Goal: Task Accomplishment & Management: Use online tool/utility

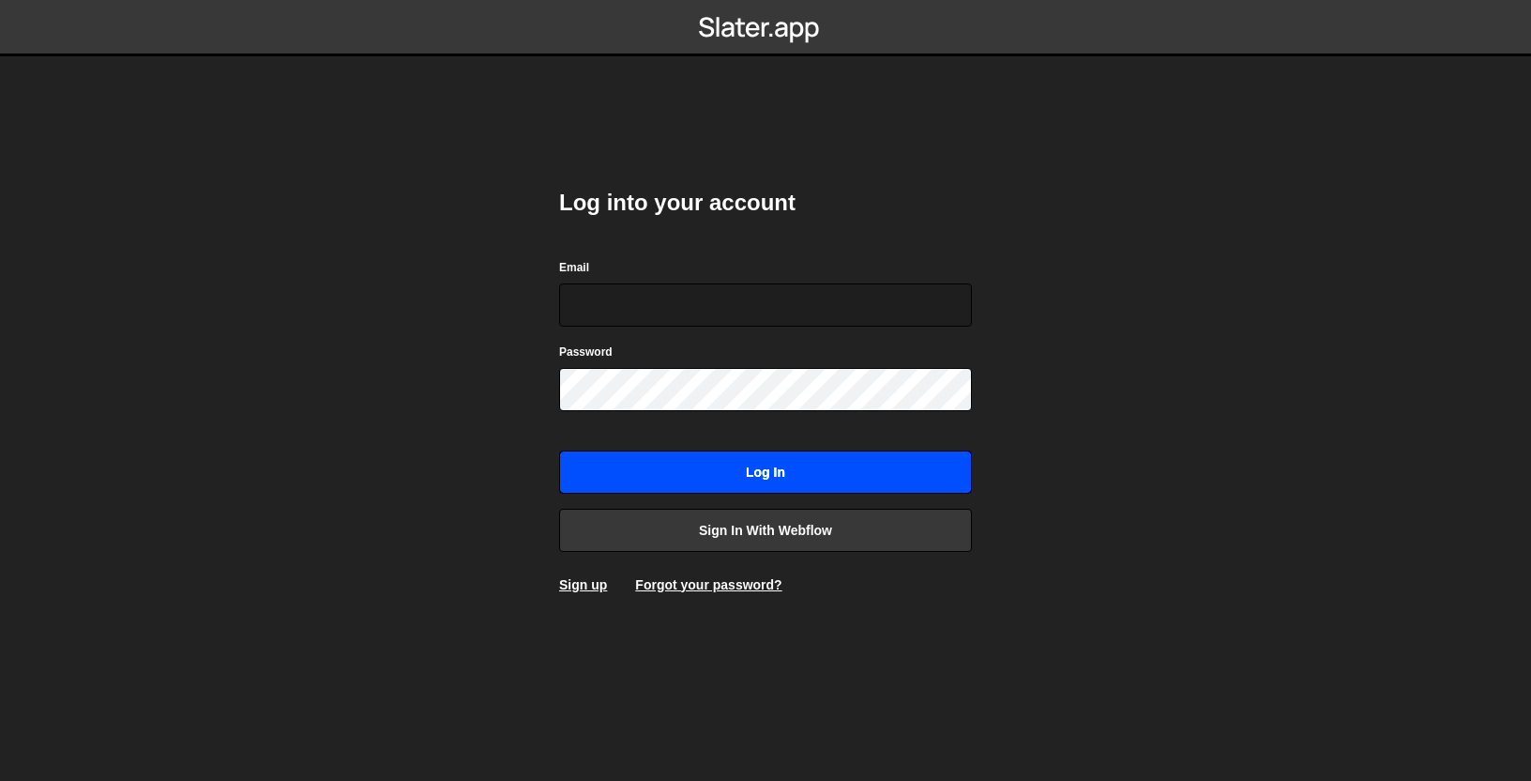
type input "warren@s8e8.com"
click at [739, 481] on input "Log in" at bounding box center [765, 471] width 413 height 43
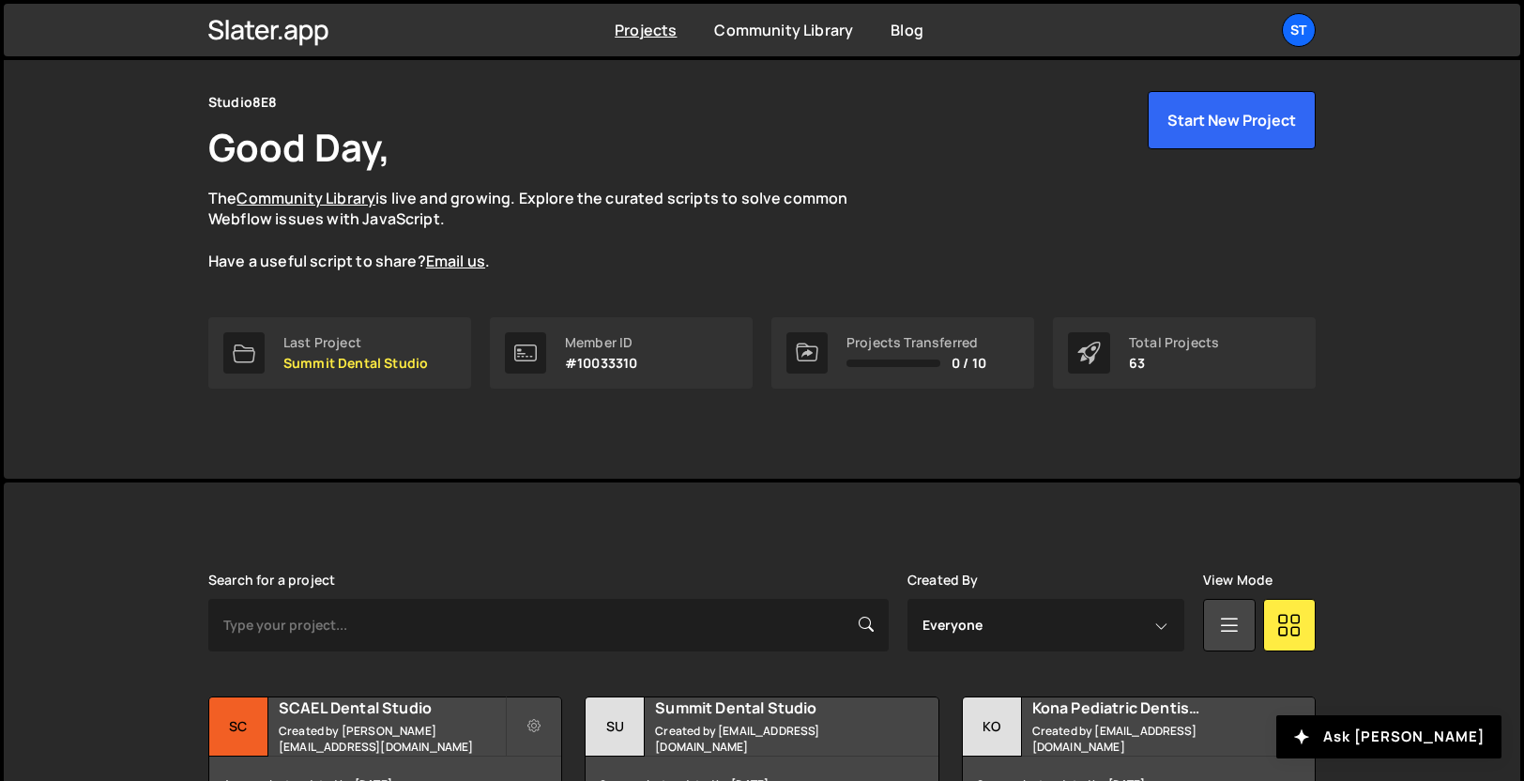
scroll to position [138, 0]
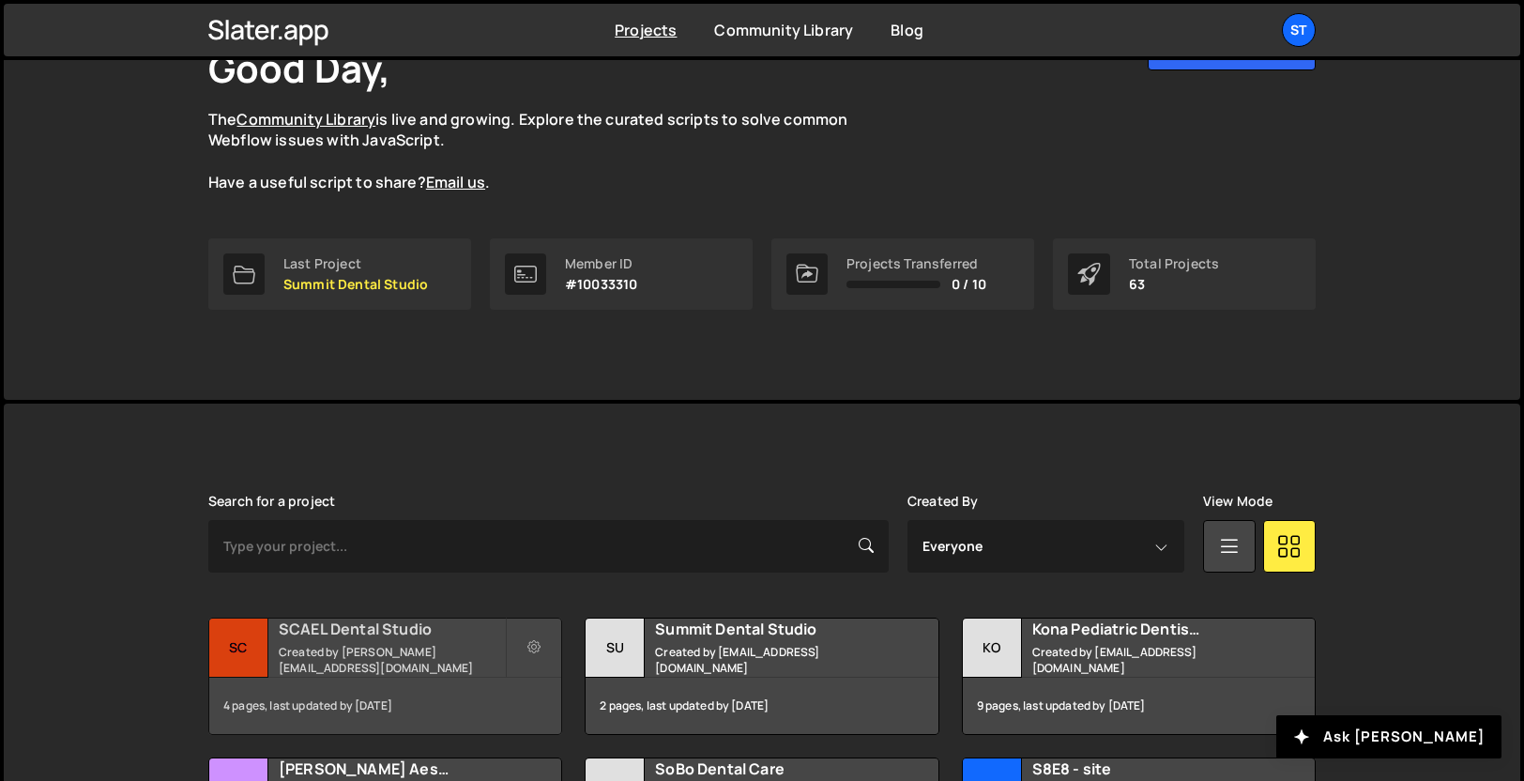
click at [367, 637] on h2 "SCAEL Dental Studio" at bounding box center [392, 628] width 226 height 21
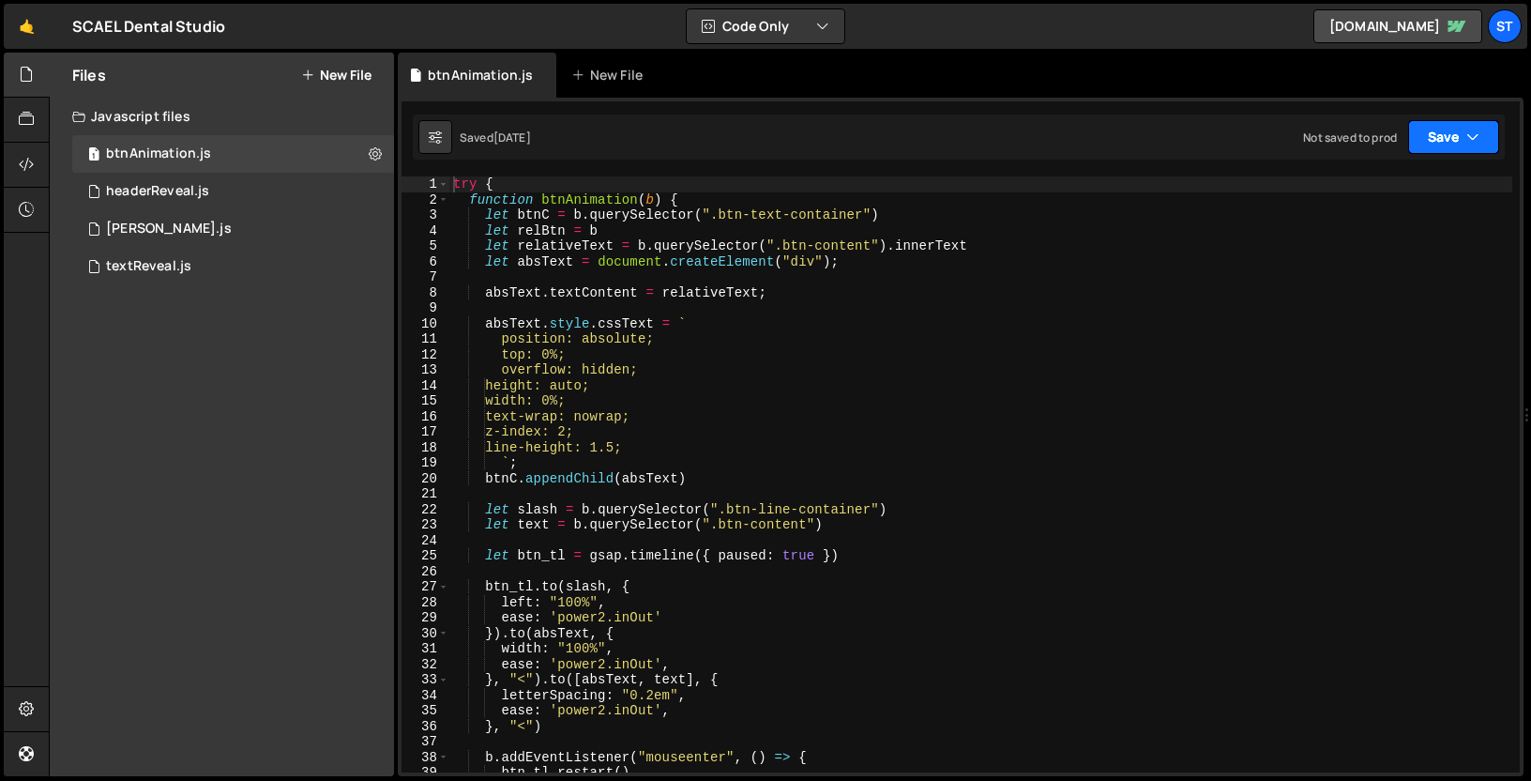
click at [1463, 135] on button "Save" at bounding box center [1454, 137] width 91 height 34
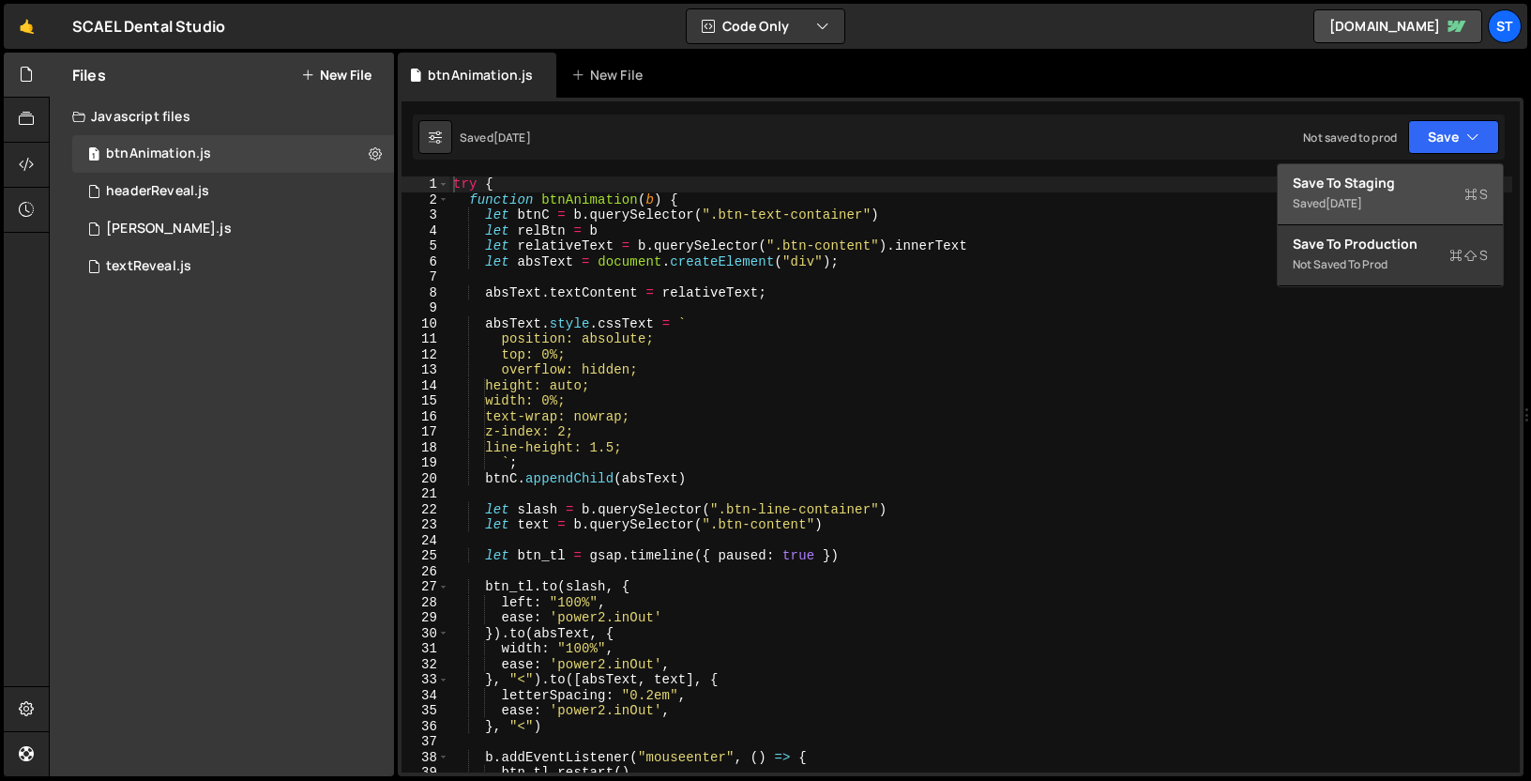
click at [1398, 183] on div "Save to Staging S" at bounding box center [1390, 183] width 195 height 19
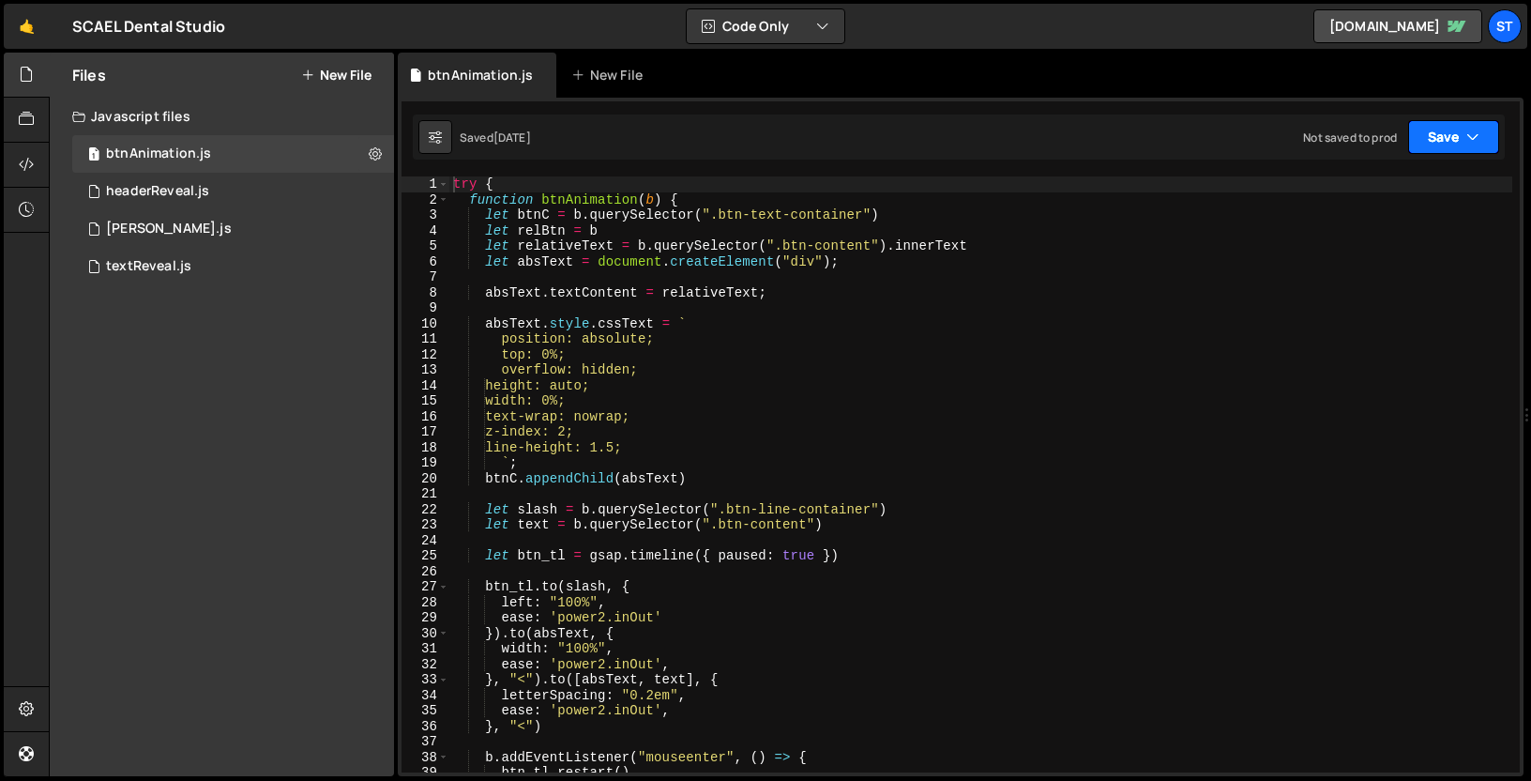
click at [1445, 142] on button "Save" at bounding box center [1454, 137] width 91 height 34
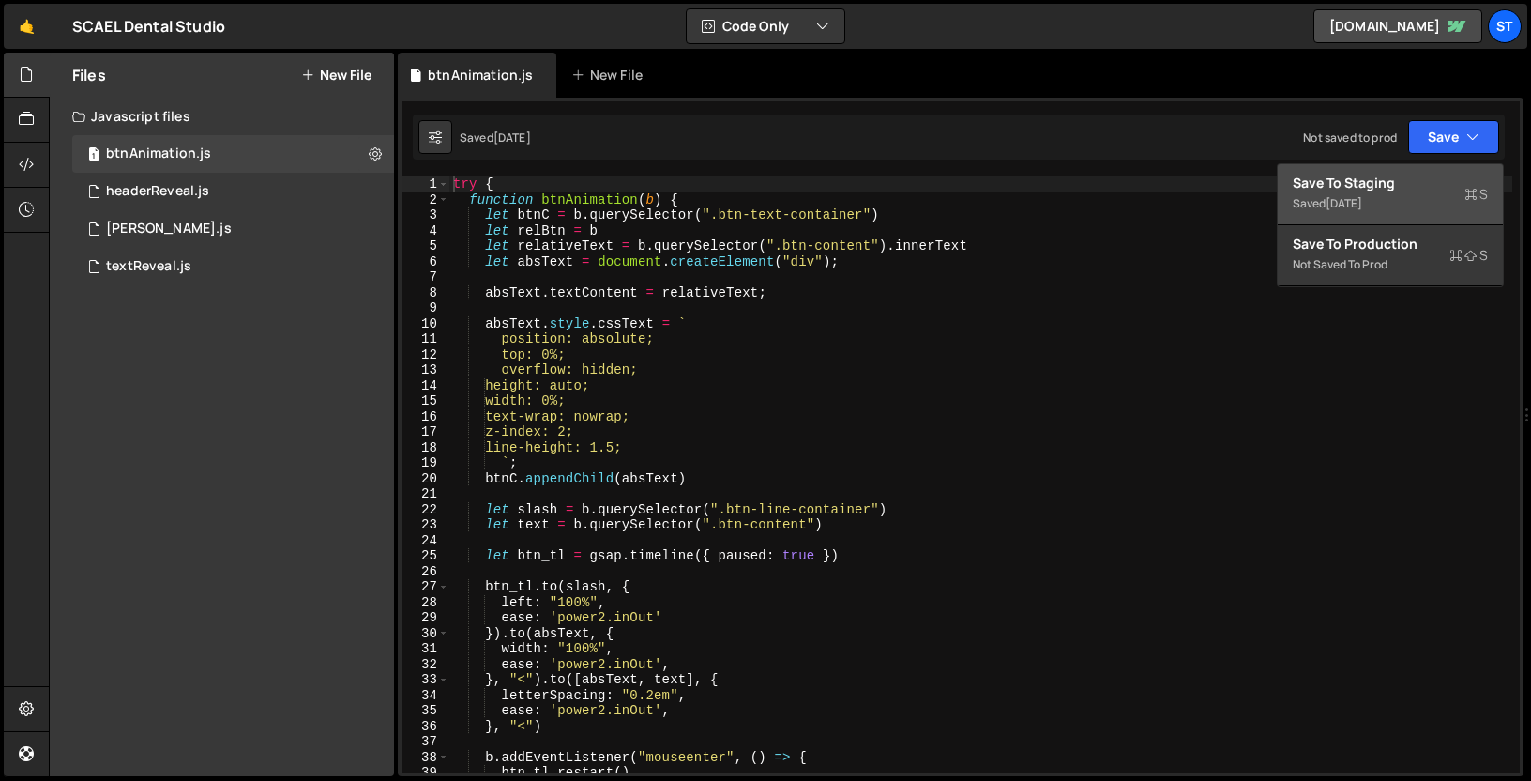
click at [1404, 187] on div "Save to Staging S" at bounding box center [1390, 183] width 195 height 19
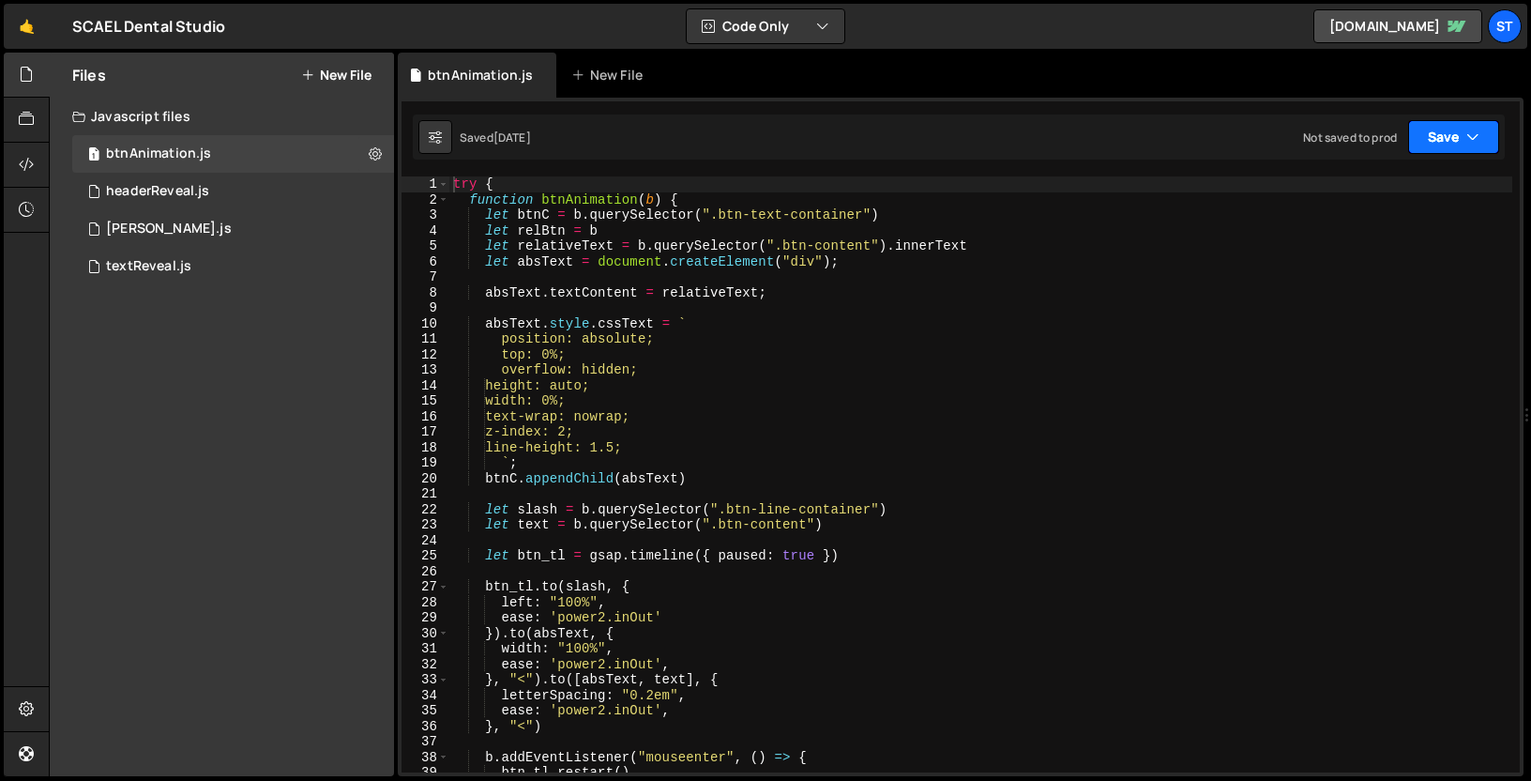
click at [1440, 141] on button "Save" at bounding box center [1454, 137] width 91 height 34
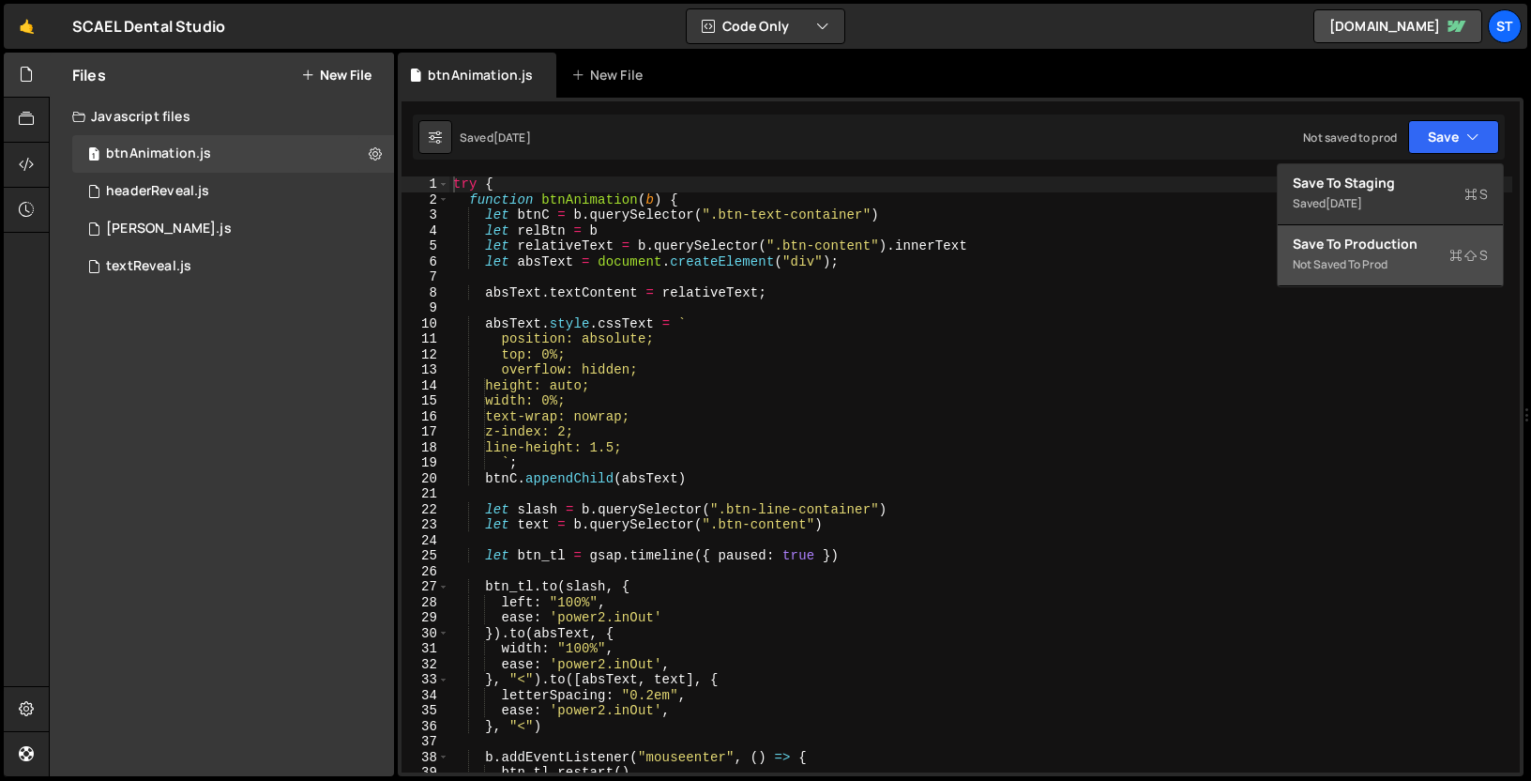
click at [1390, 257] on div "Not saved to prod" at bounding box center [1390, 264] width 195 height 23
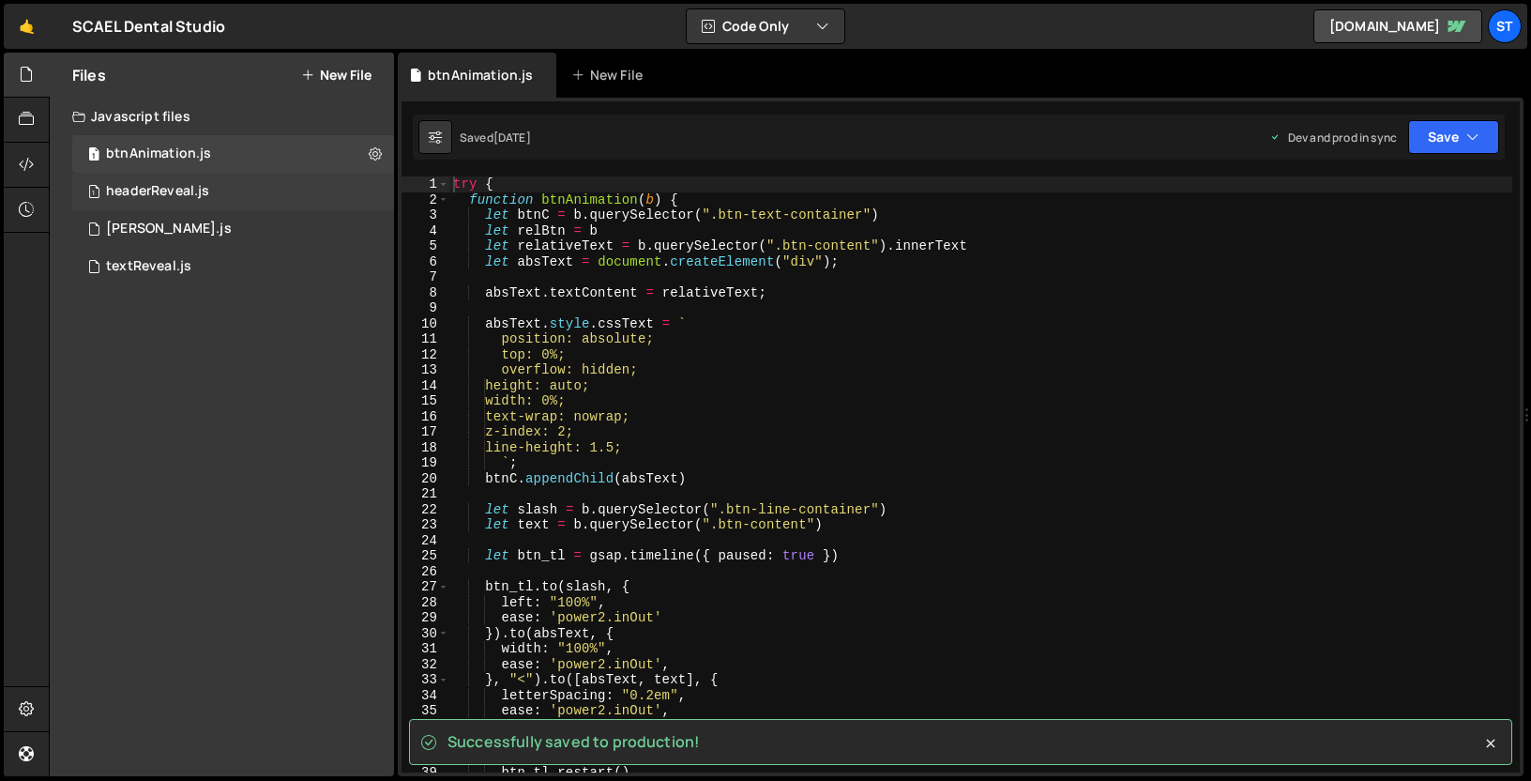
click at [251, 190] on div "1 headerReveal.js 0" at bounding box center [233, 192] width 322 height 38
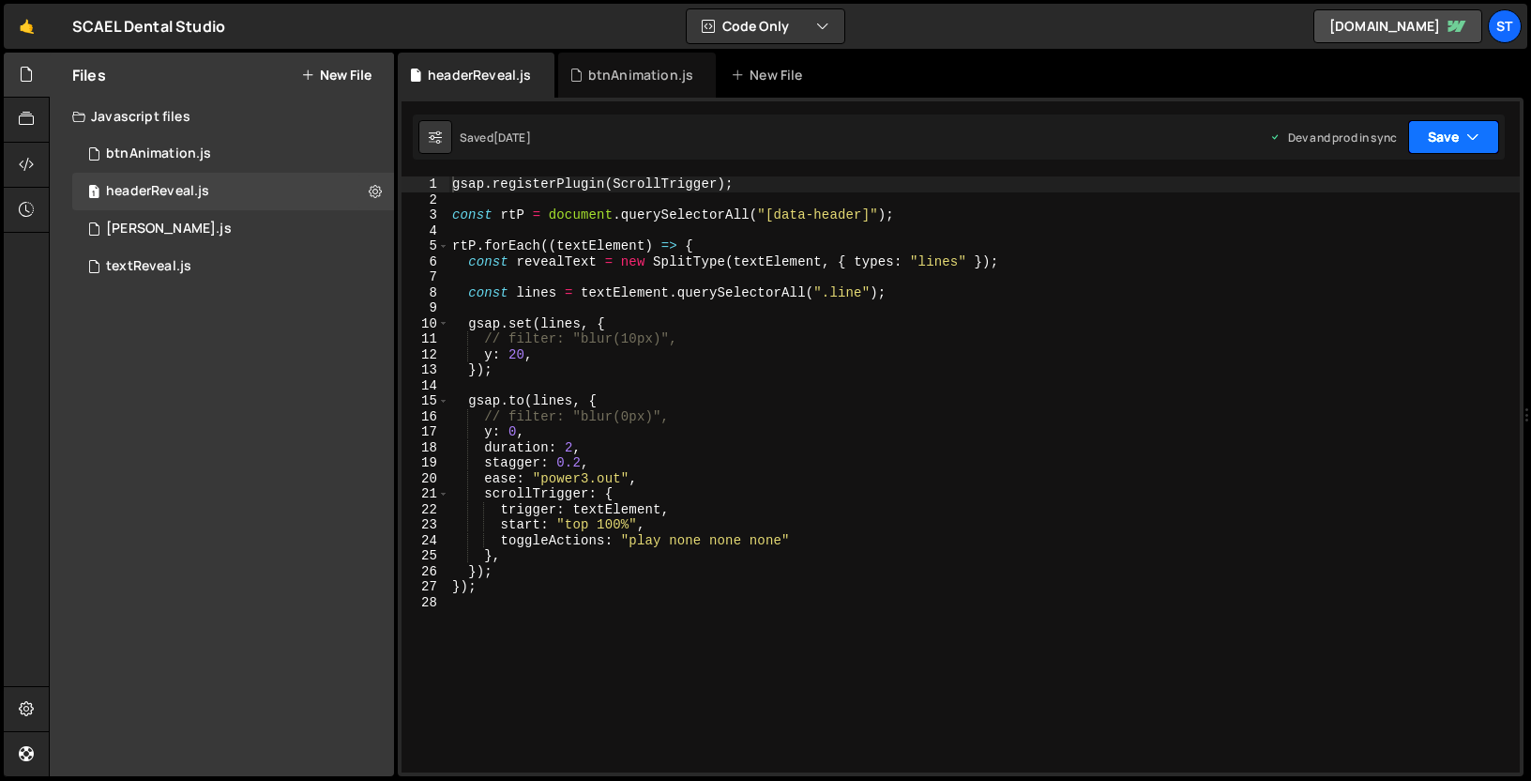
click at [1441, 129] on button "Save" at bounding box center [1454, 137] width 91 height 34
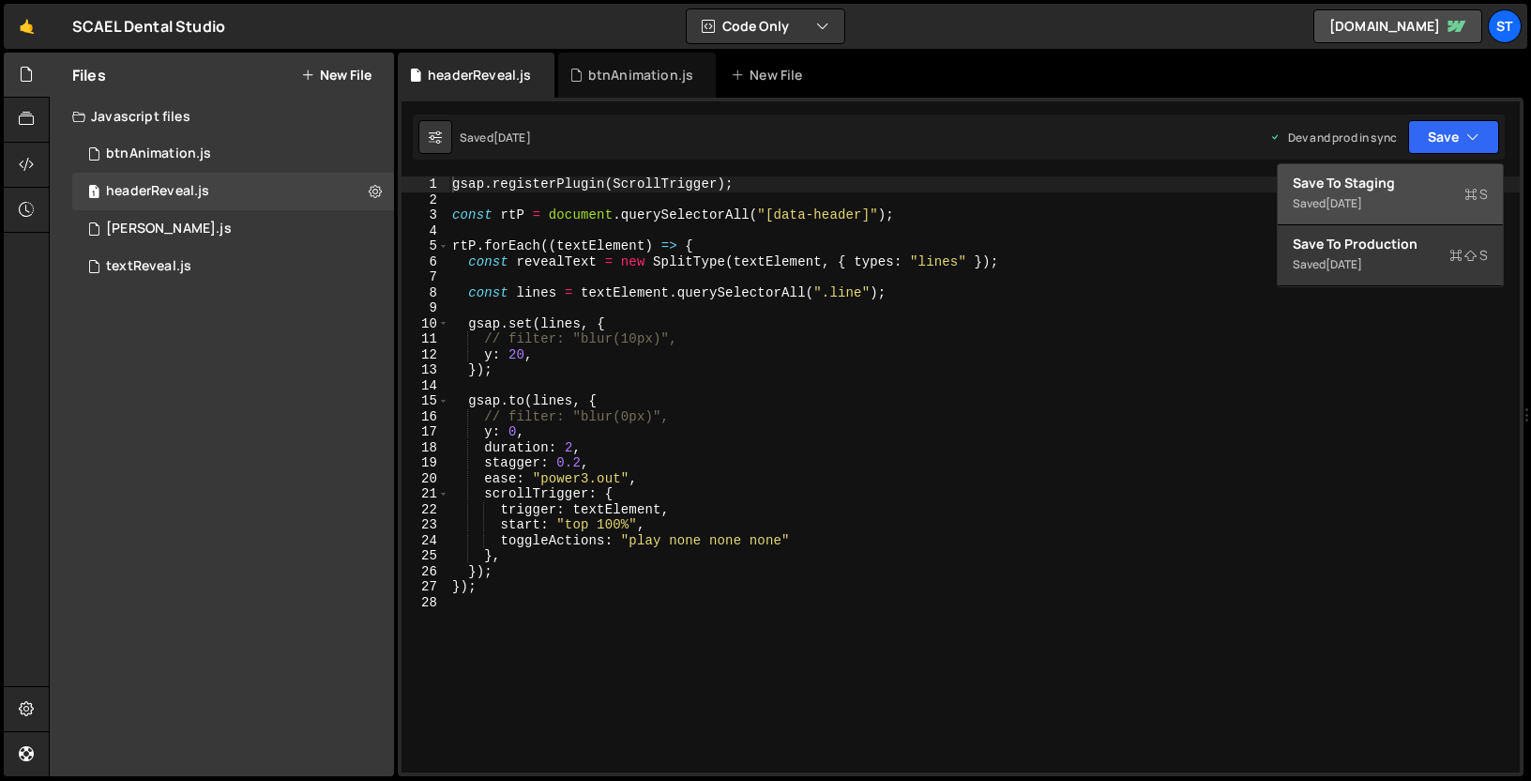
click at [1424, 183] on div "Save to Staging S" at bounding box center [1390, 183] width 195 height 19
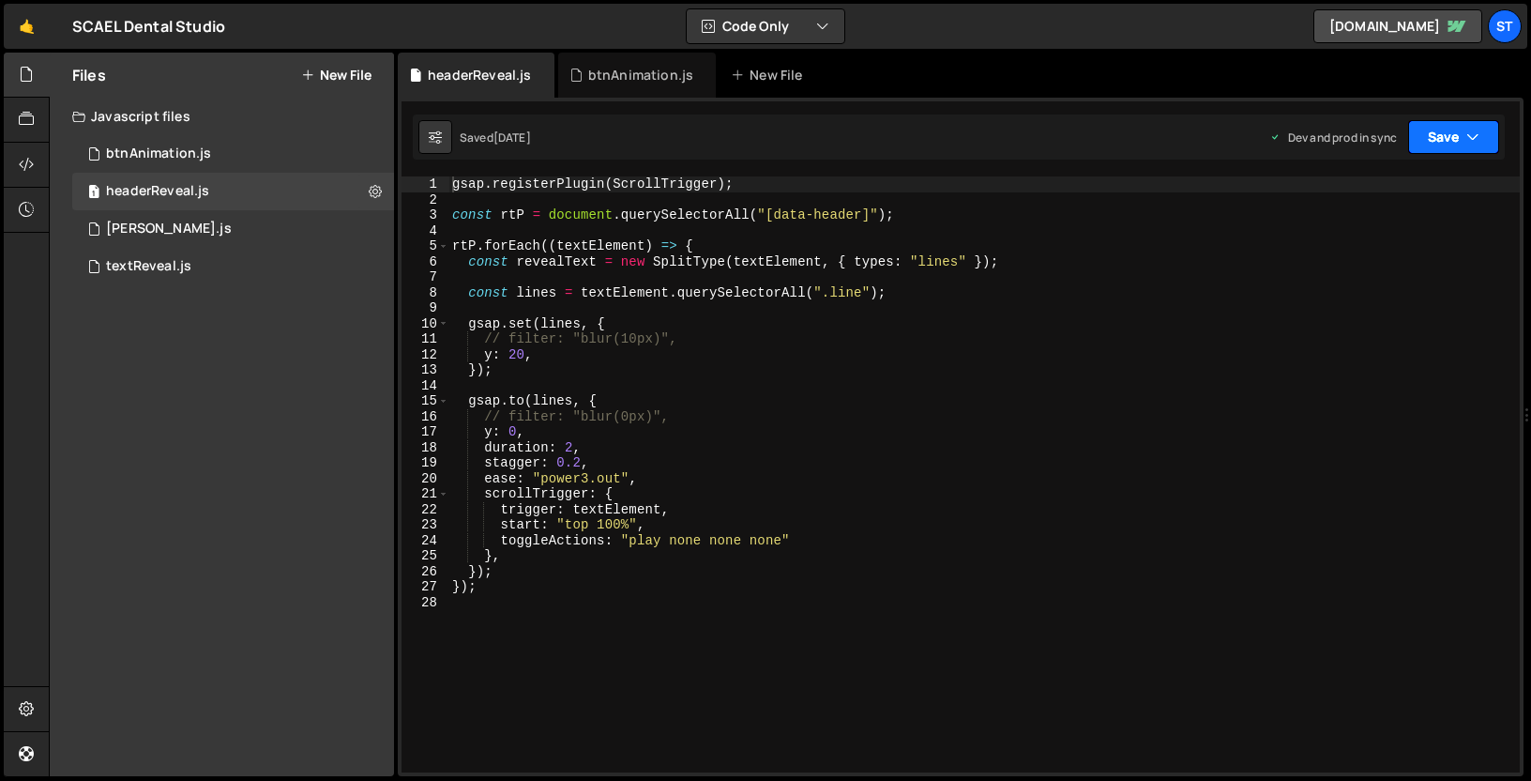
click at [1453, 136] on button "Save" at bounding box center [1454, 137] width 91 height 34
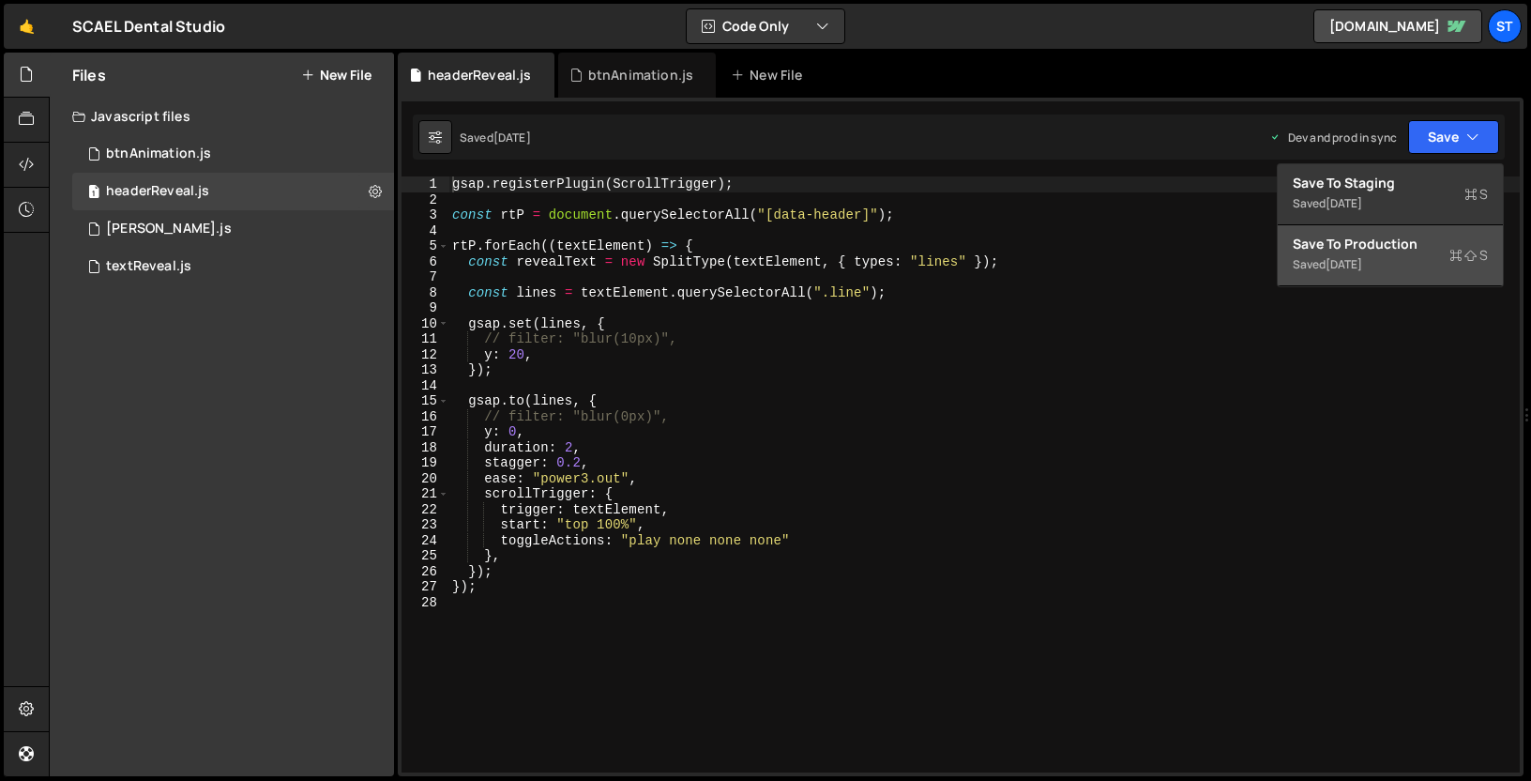
click at [1405, 233] on button "Save to Production S Saved 1 month ago" at bounding box center [1390, 255] width 225 height 61
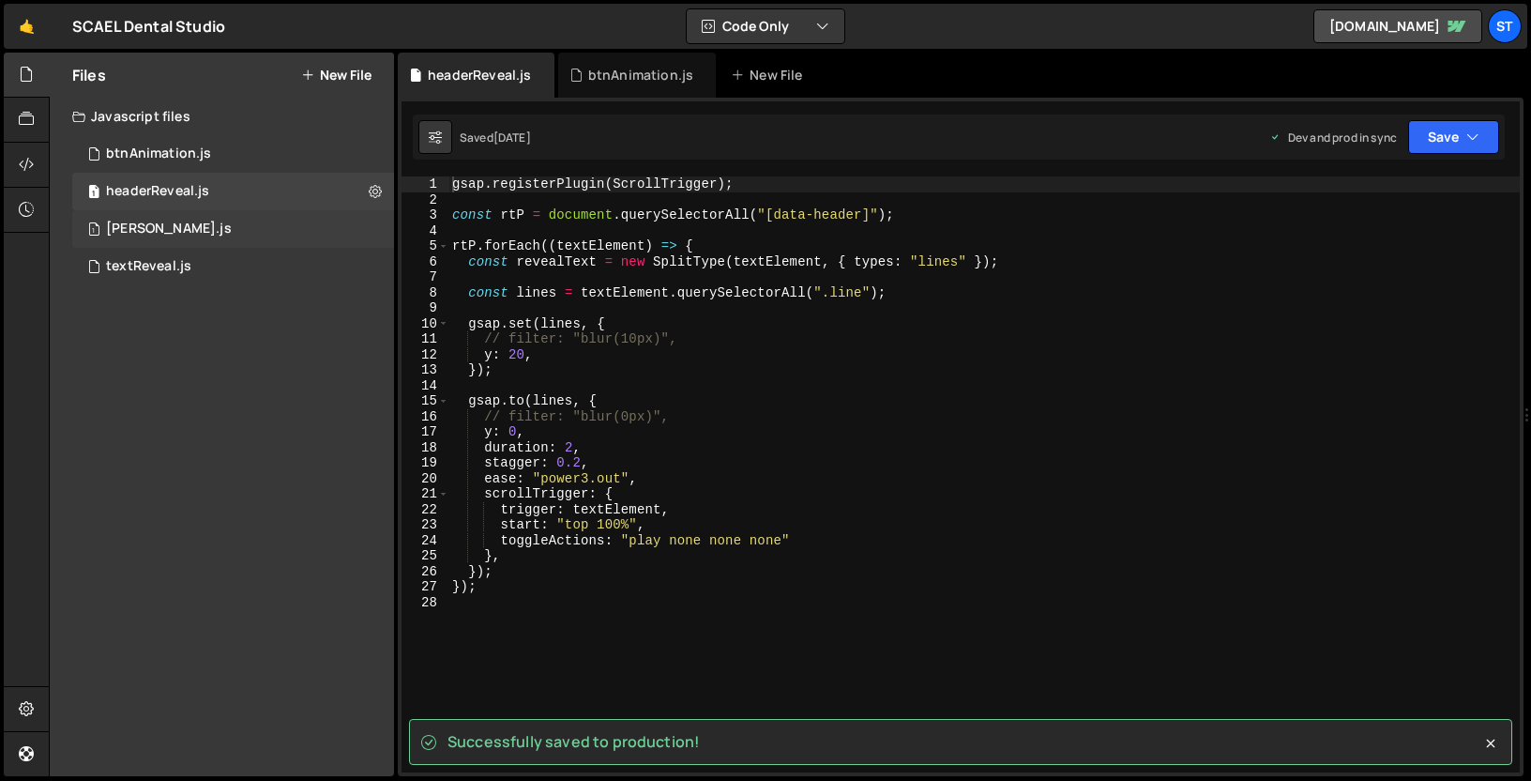
click at [211, 229] on div "1 lennis.js 0" at bounding box center [233, 229] width 322 height 38
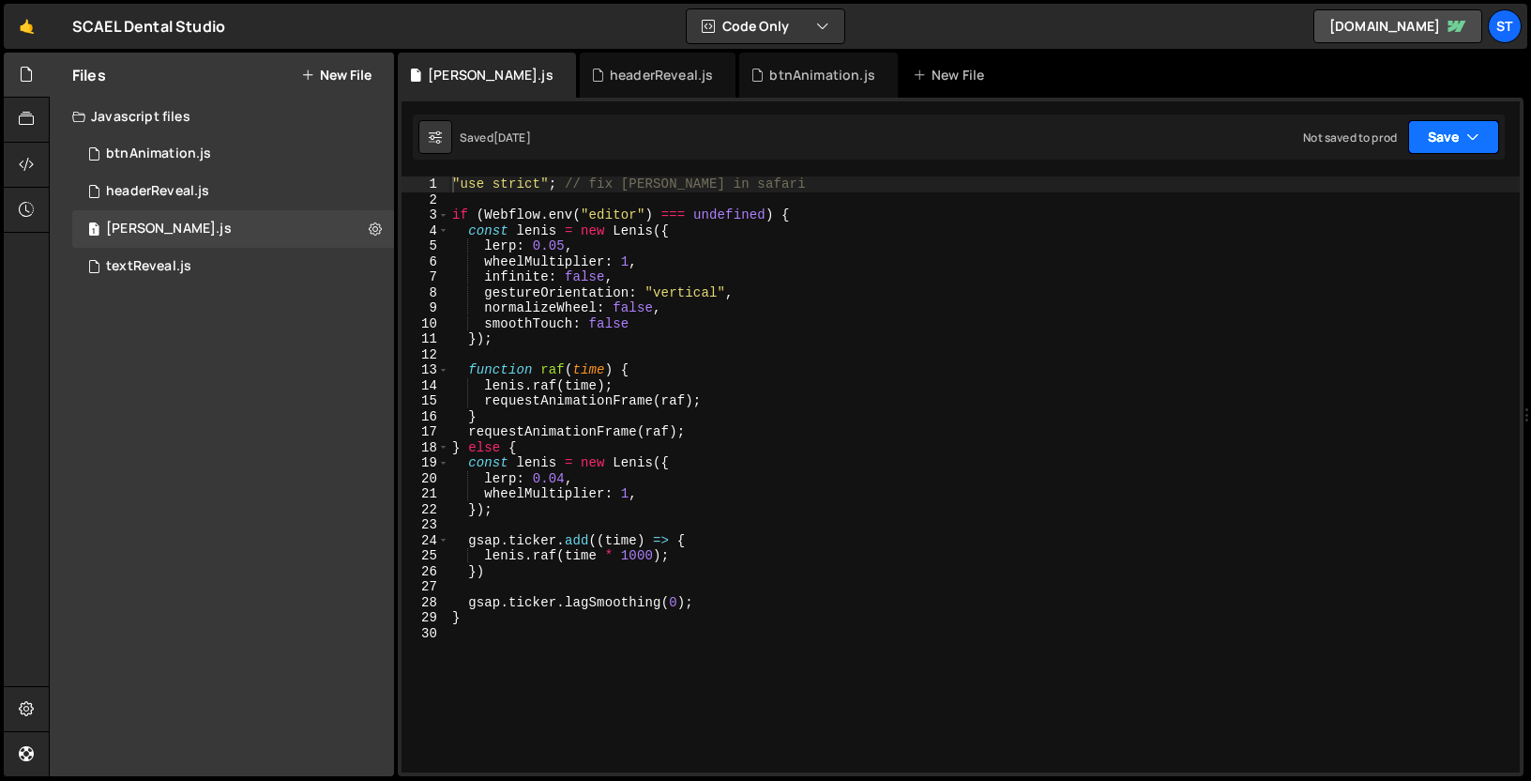
click at [1438, 130] on button "Save" at bounding box center [1454, 137] width 91 height 34
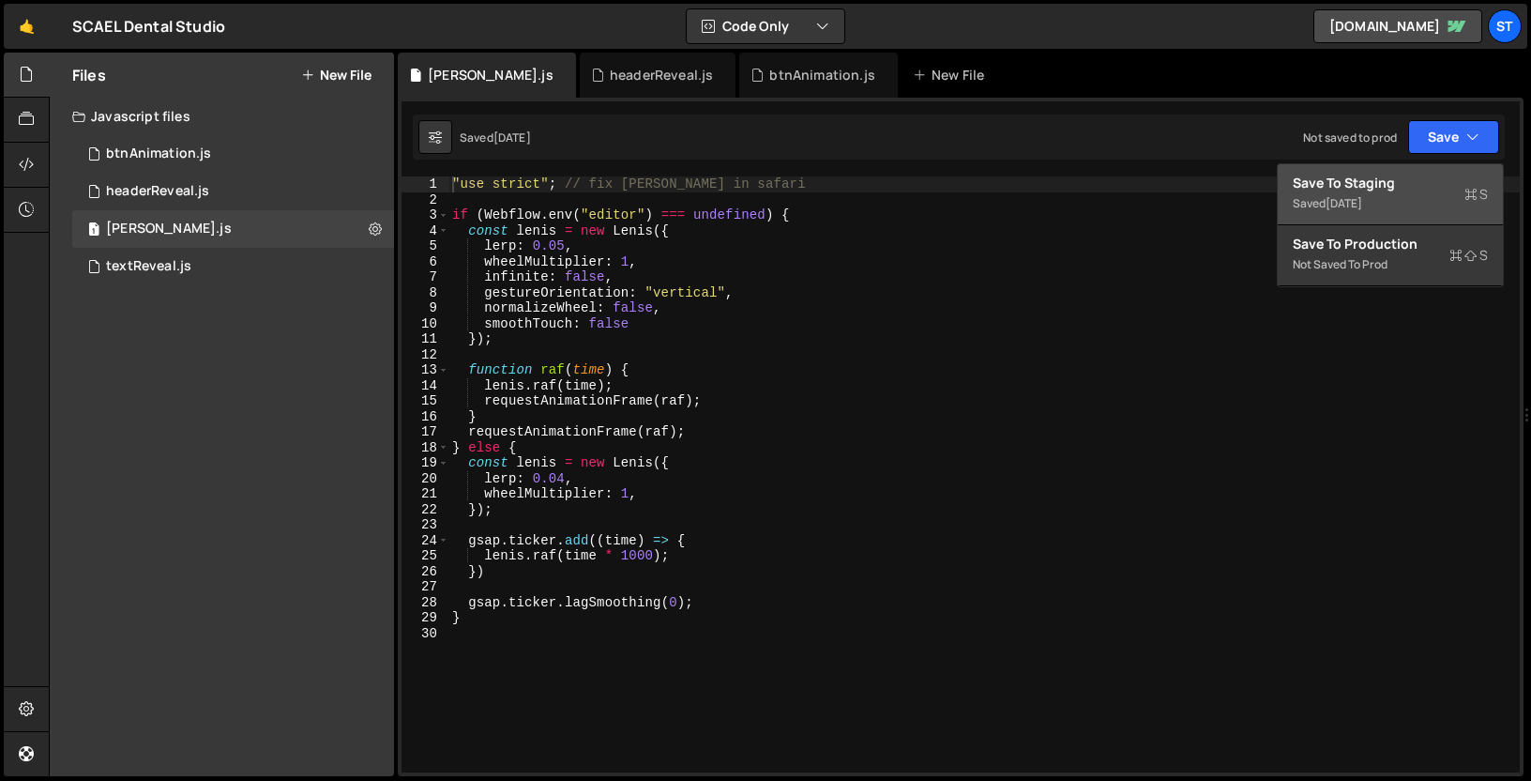
click at [1410, 186] on div "Save to Staging S" at bounding box center [1390, 183] width 195 height 19
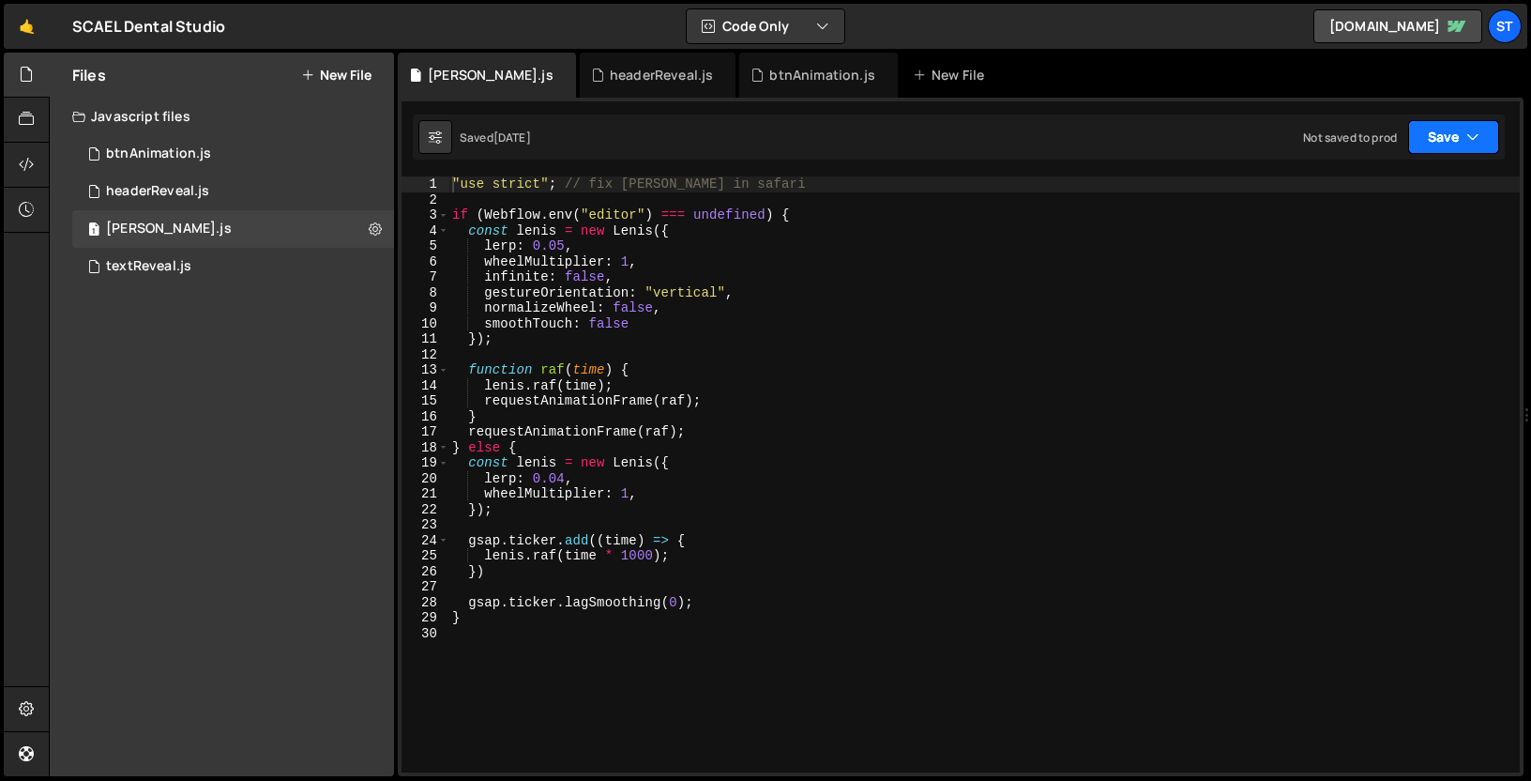
click at [1443, 133] on button "Save" at bounding box center [1454, 137] width 91 height 34
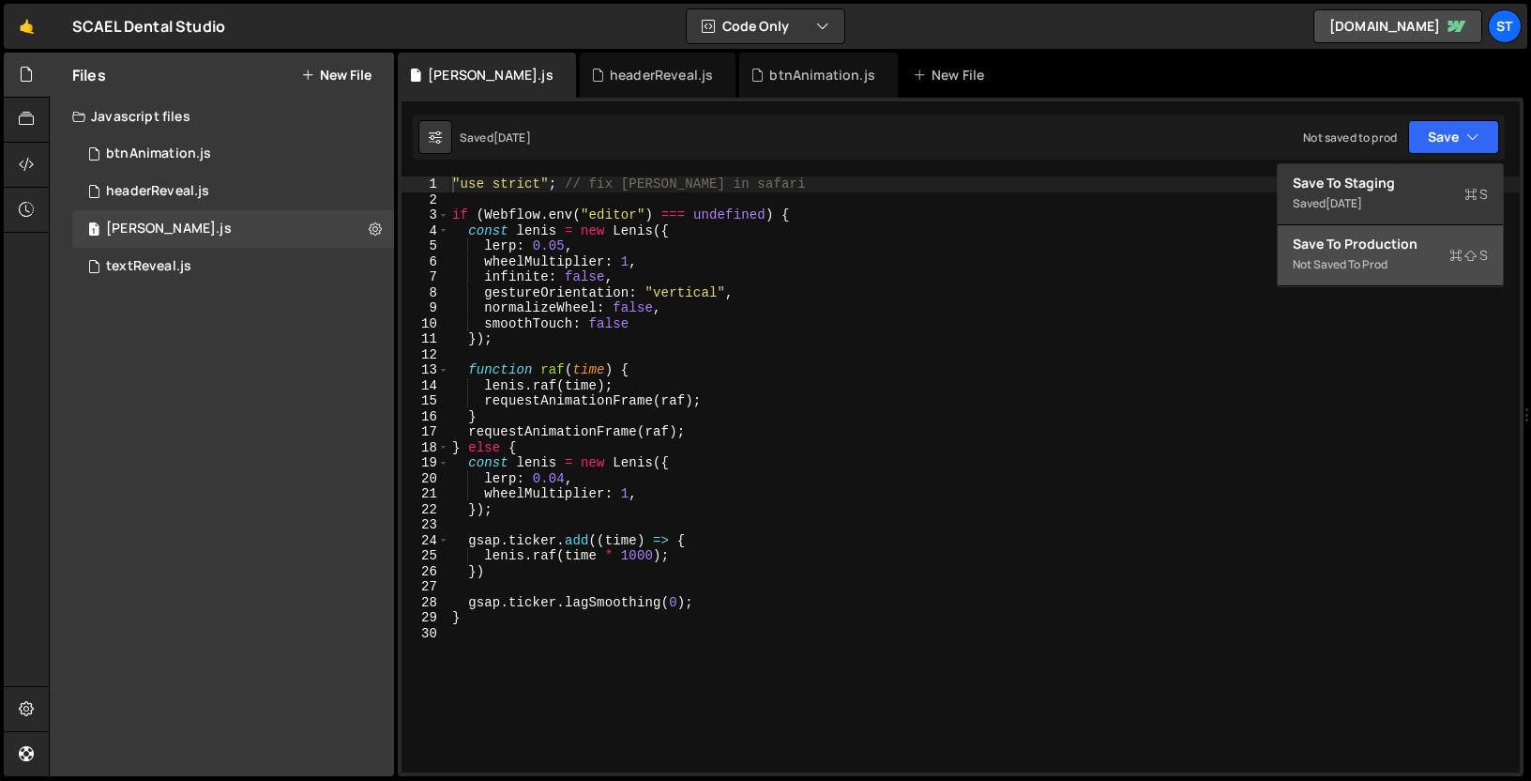
click at [1381, 247] on div "Save to Production S" at bounding box center [1390, 244] width 195 height 19
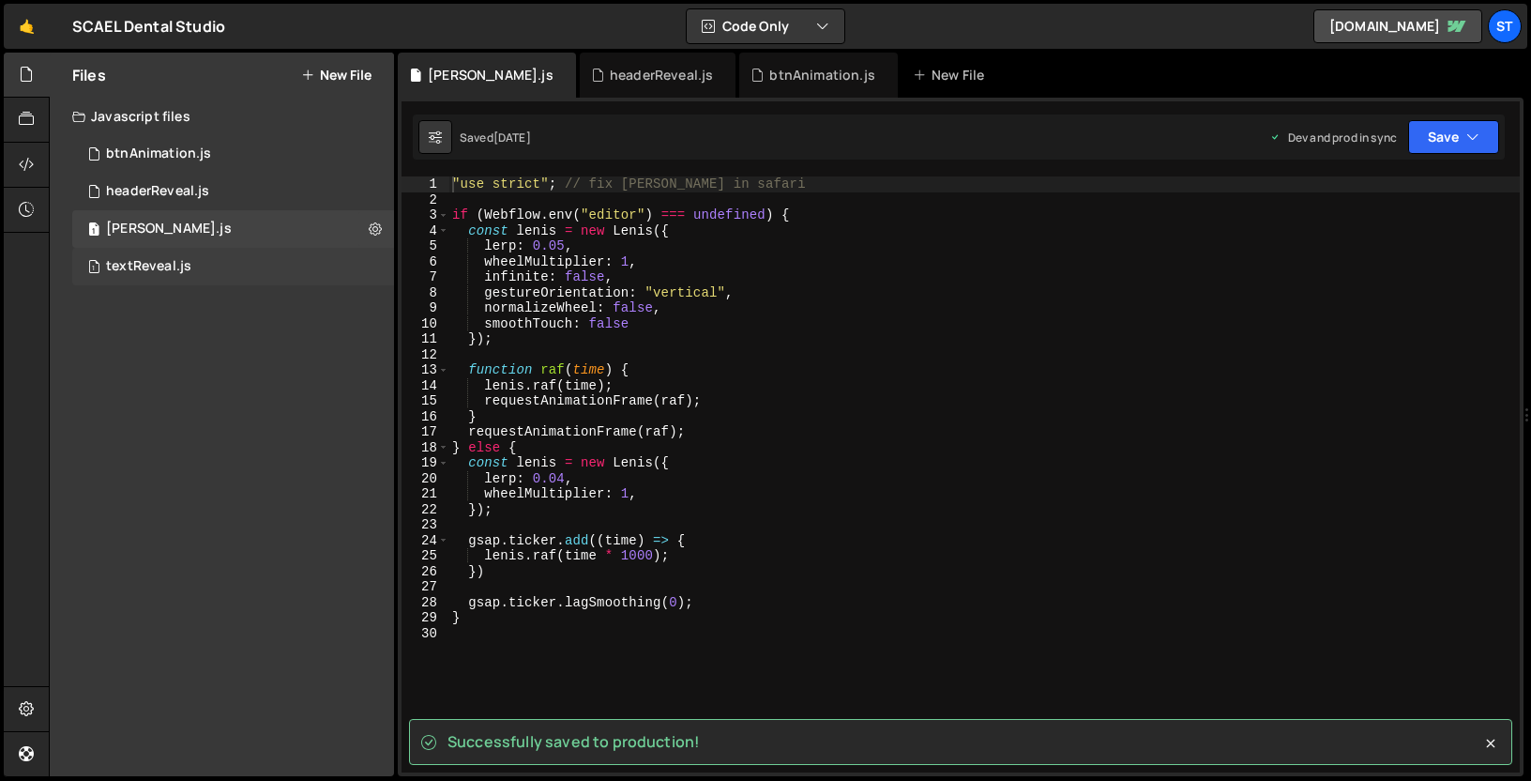
click at [273, 266] on div "1 textReveal.js 0" at bounding box center [233, 267] width 322 height 38
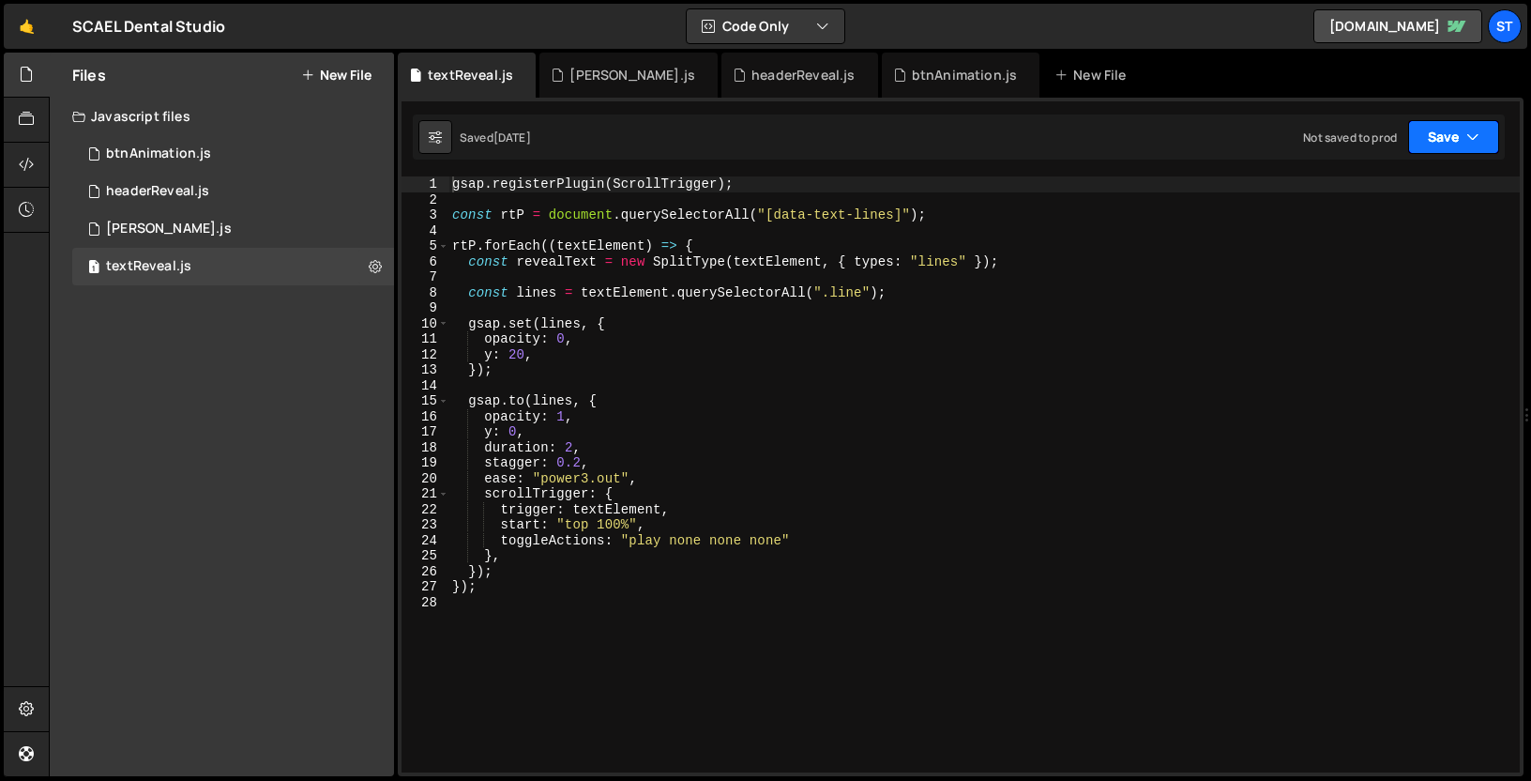
click at [1436, 133] on button "Save" at bounding box center [1454, 137] width 91 height 34
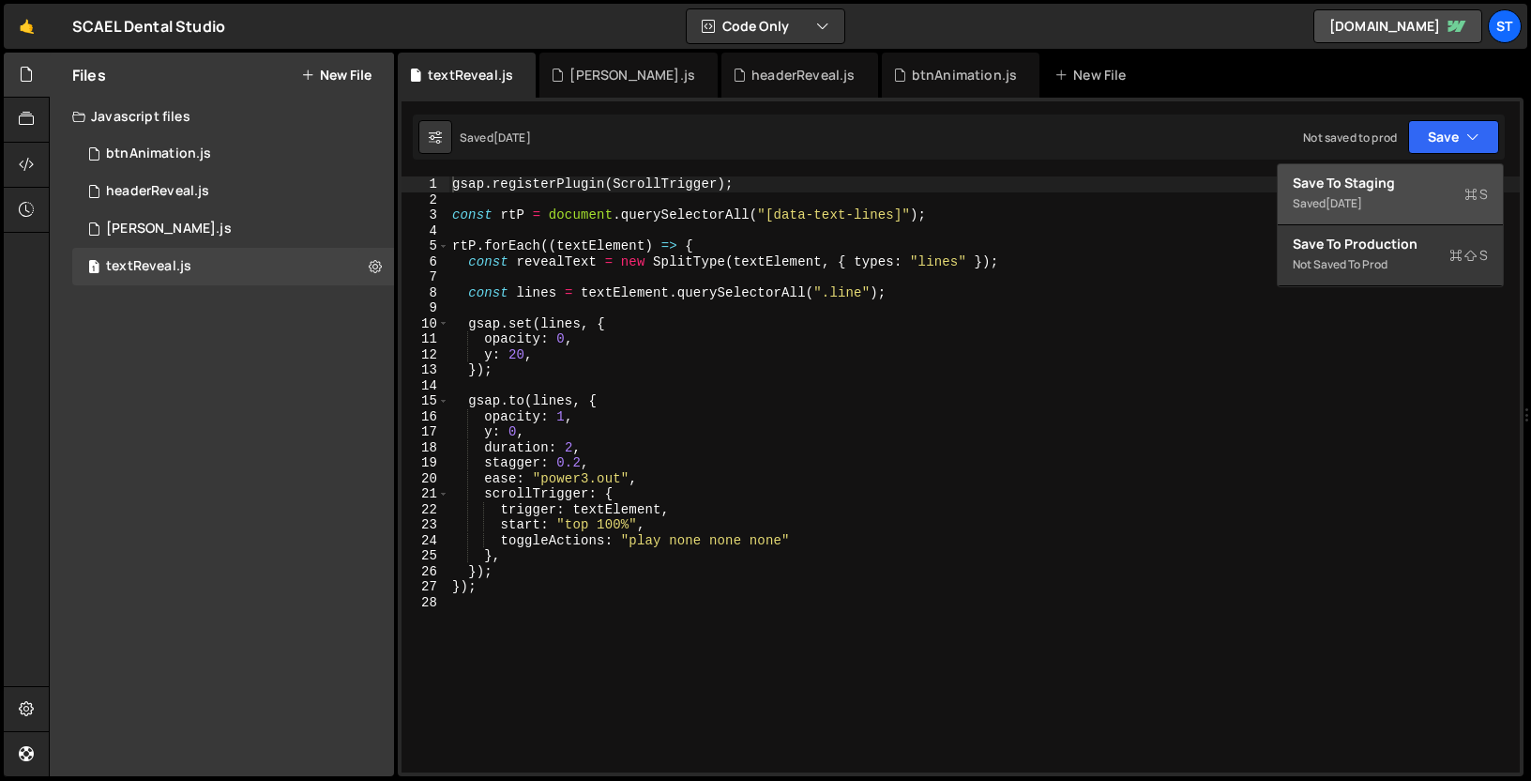
click at [1411, 175] on div "Save to Staging S" at bounding box center [1390, 183] width 195 height 19
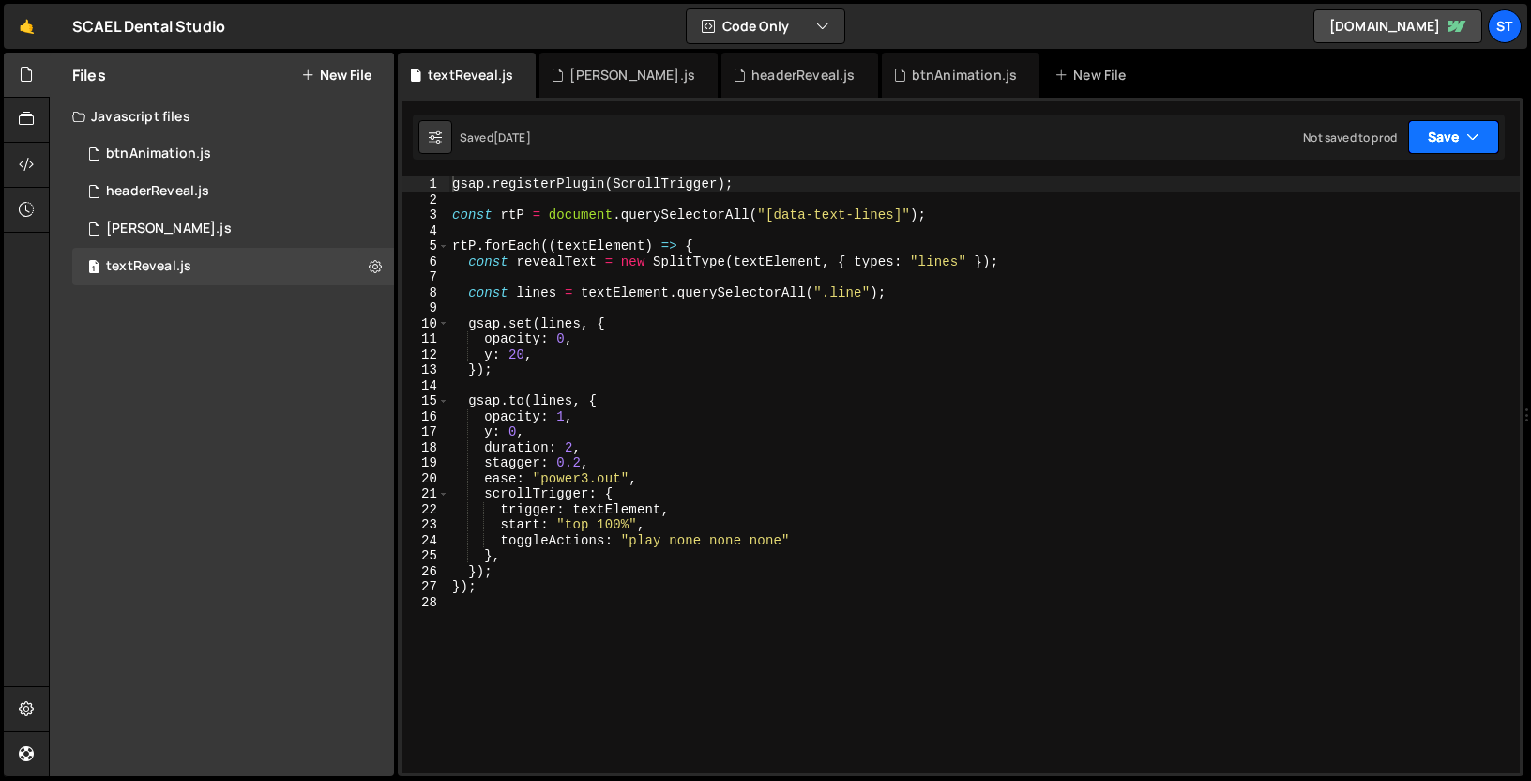
click at [1439, 141] on button "Save" at bounding box center [1454, 137] width 91 height 34
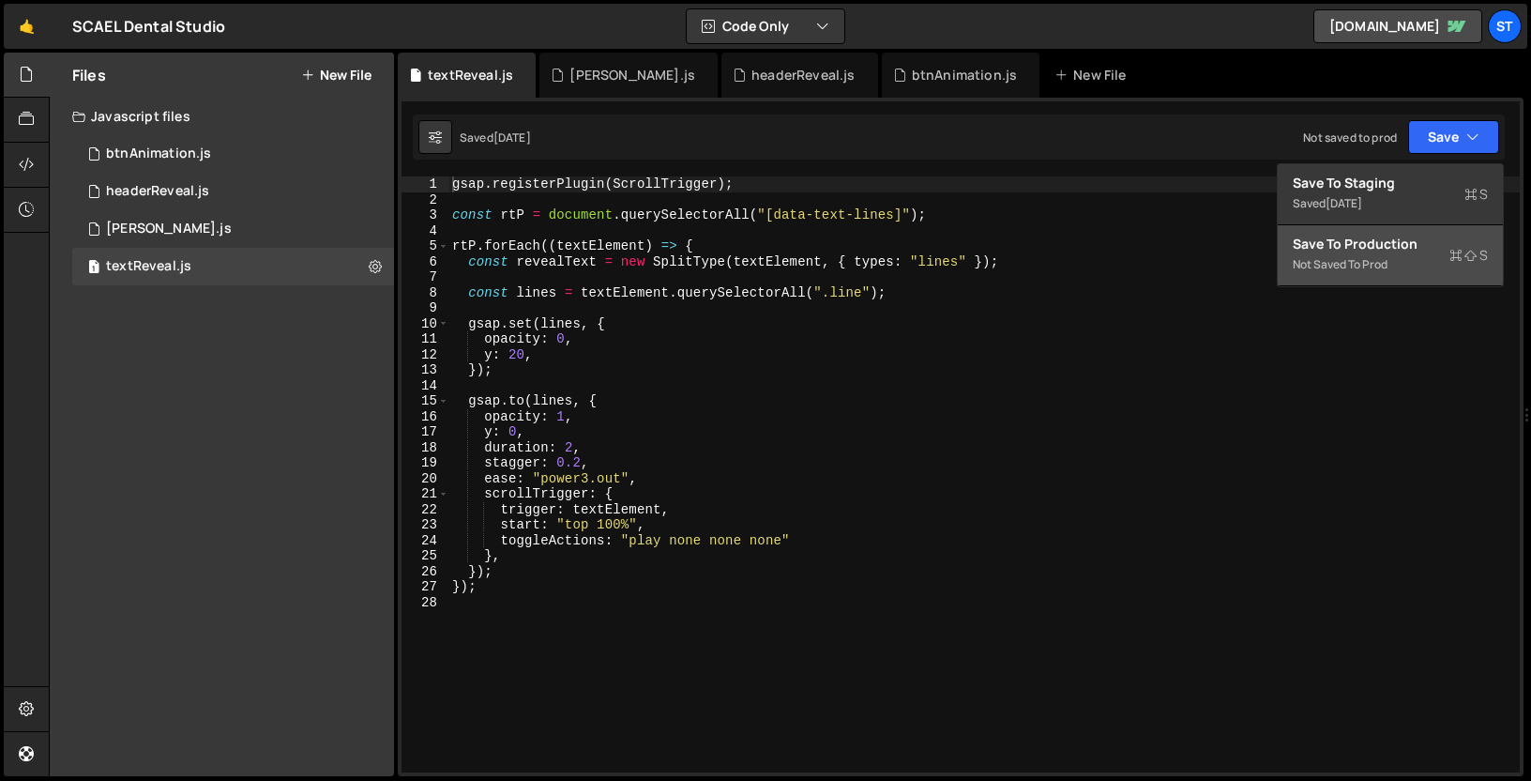
click at [1393, 236] on div "Save to Production S" at bounding box center [1390, 244] width 195 height 19
